Goal: Communication & Community: Answer question/provide support

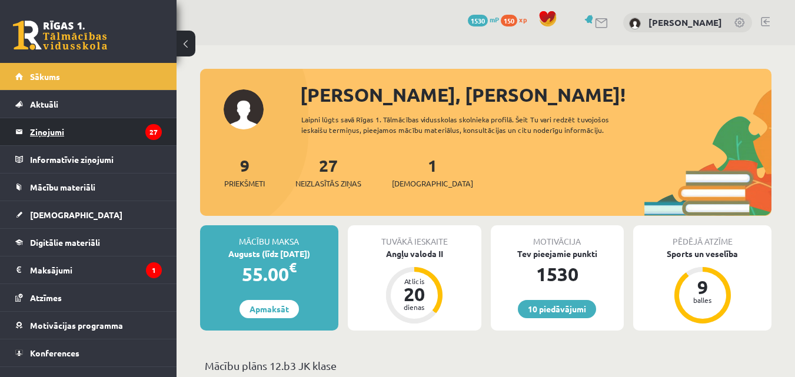
click at [75, 127] on legend "Ziņojumi 27" at bounding box center [96, 131] width 132 height 27
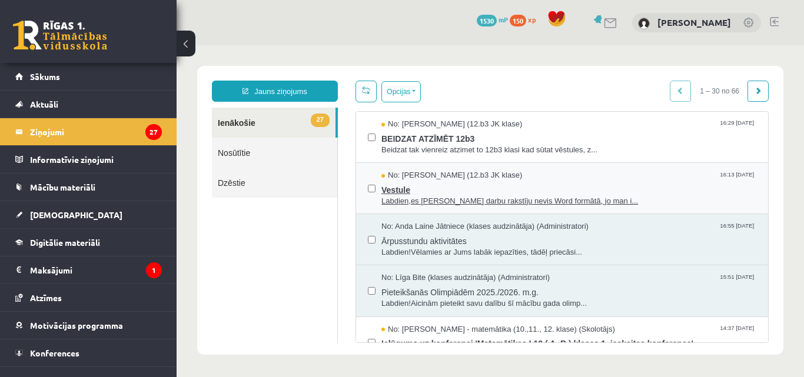
click at [491, 204] on span "Labdien,es [PERSON_NAME] darbu rakstīju nevis Word formātā, jo man i..." at bounding box center [568, 201] width 375 height 11
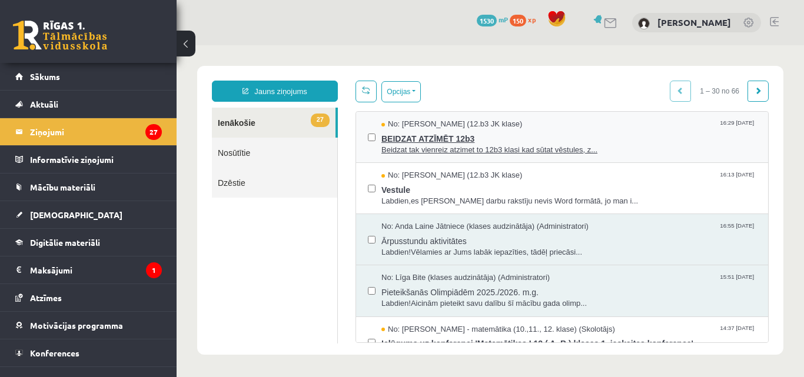
click at [413, 139] on span "BEIDZAT ATZĪMĒT 12b3" at bounding box center [568, 137] width 375 height 15
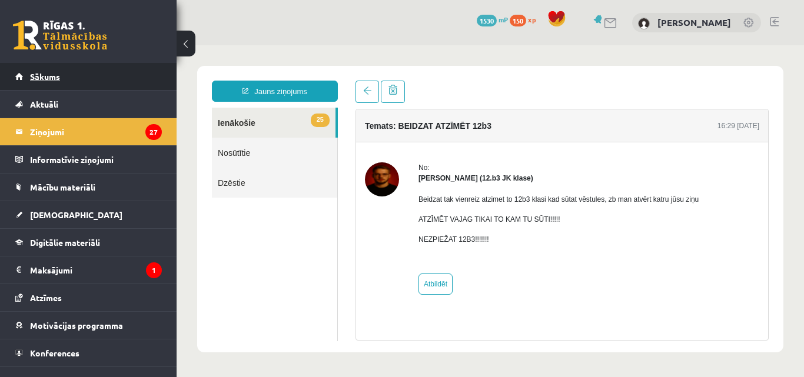
click at [48, 80] on span "Sākums" at bounding box center [45, 76] width 30 height 11
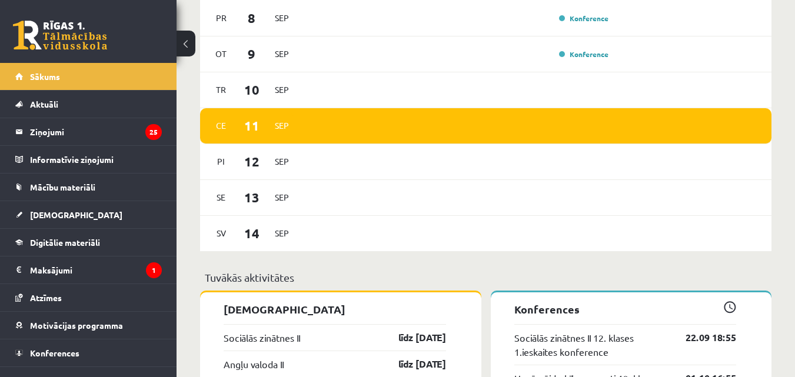
scroll to position [961, 0]
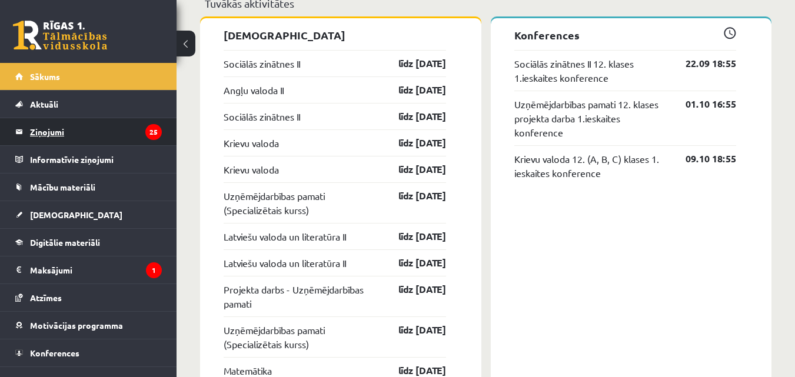
click at [67, 142] on legend "Ziņojumi 25" at bounding box center [96, 131] width 132 height 27
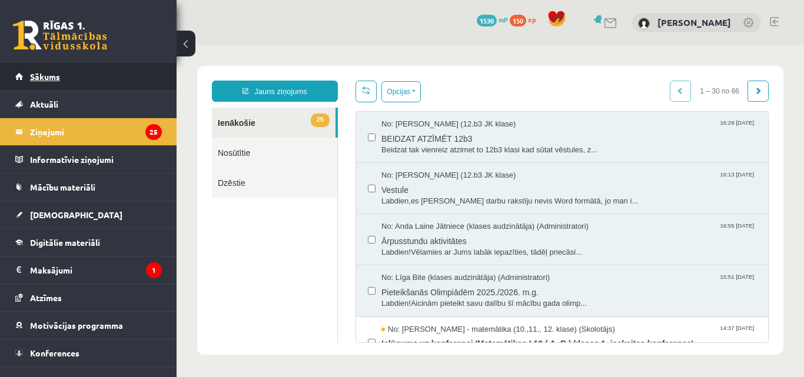
click at [85, 72] on link "Sākums" at bounding box center [88, 76] width 147 height 27
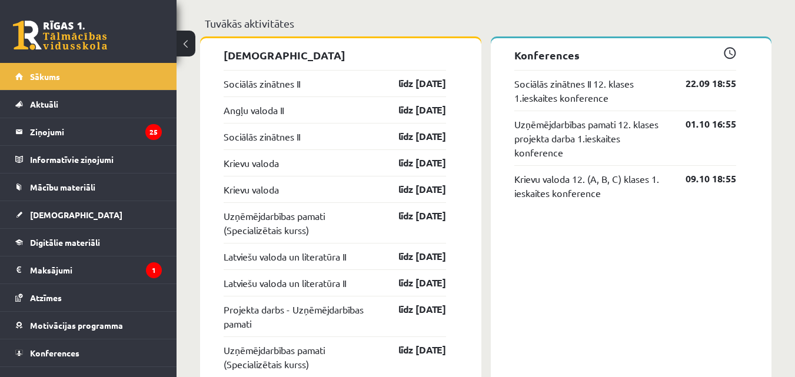
scroll to position [961, 0]
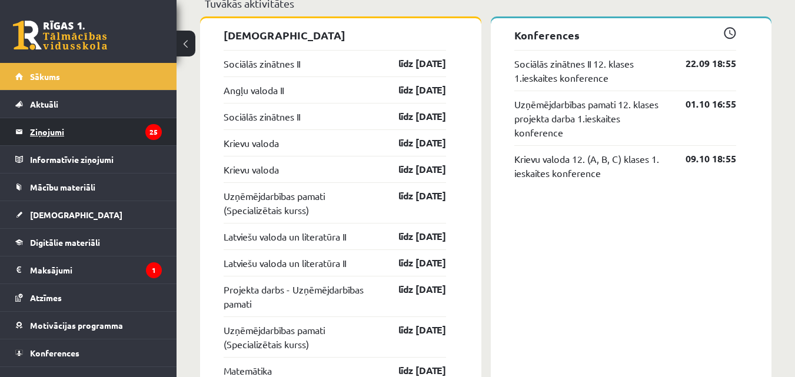
click at [62, 124] on legend "Ziņojumi 25" at bounding box center [96, 131] width 132 height 27
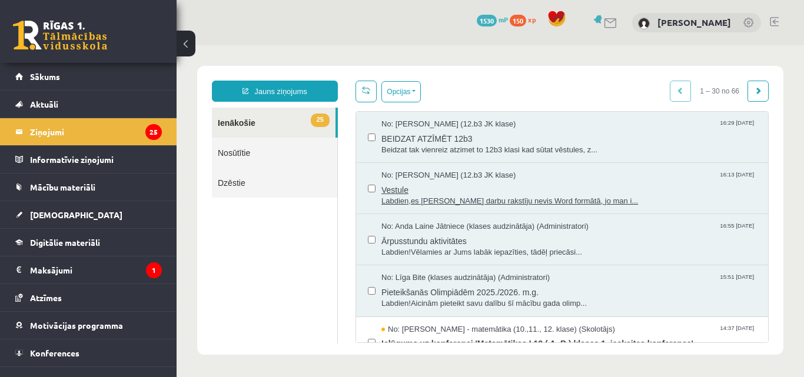
click at [462, 200] on span "Labdien,es [PERSON_NAME] darbu rakstīju nevis Word formātā, jo man i..." at bounding box center [568, 201] width 375 height 11
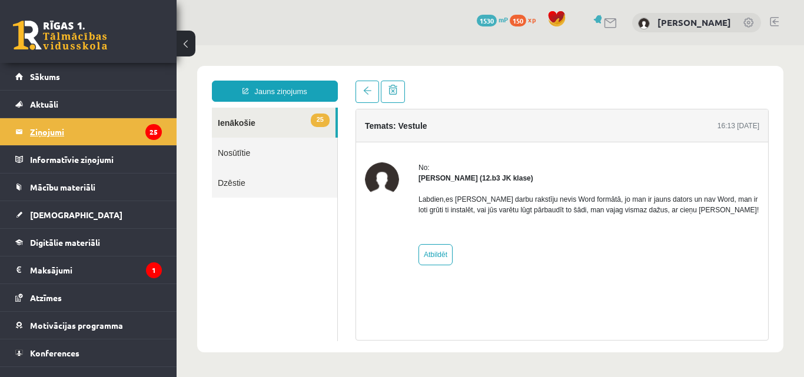
click at [81, 121] on legend "Ziņojumi 25" at bounding box center [96, 131] width 132 height 27
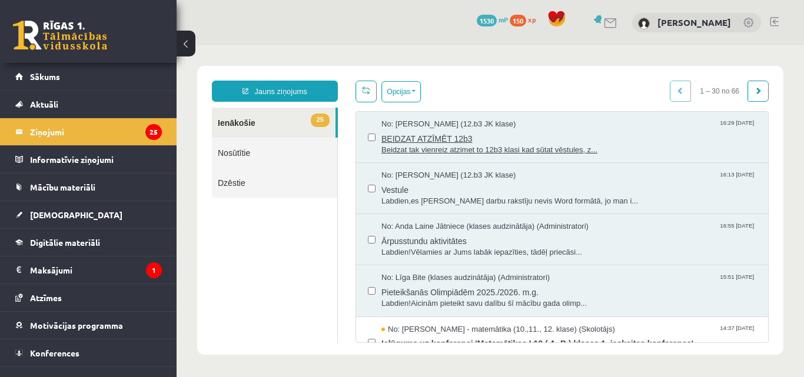
click at [447, 141] on span "BEIDZAT ATZĪMĒT 12b3" at bounding box center [568, 137] width 375 height 15
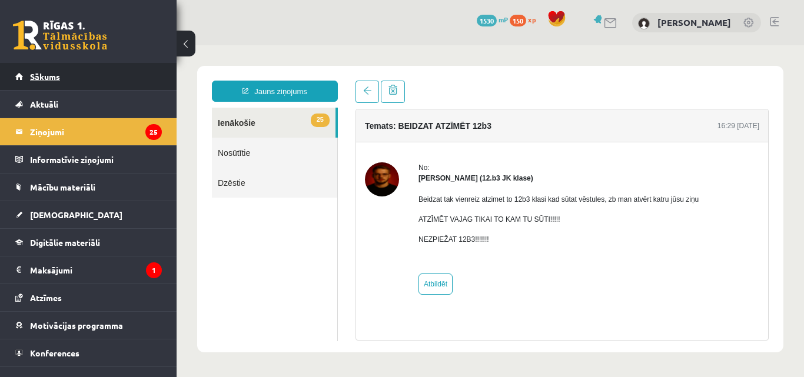
click at [140, 71] on link "Sākums" at bounding box center [88, 76] width 147 height 27
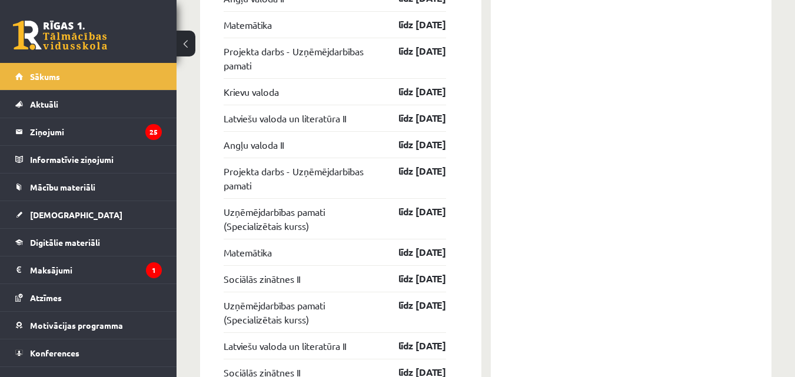
scroll to position [1590, 0]
